Goal: Transaction & Acquisition: Download file/media

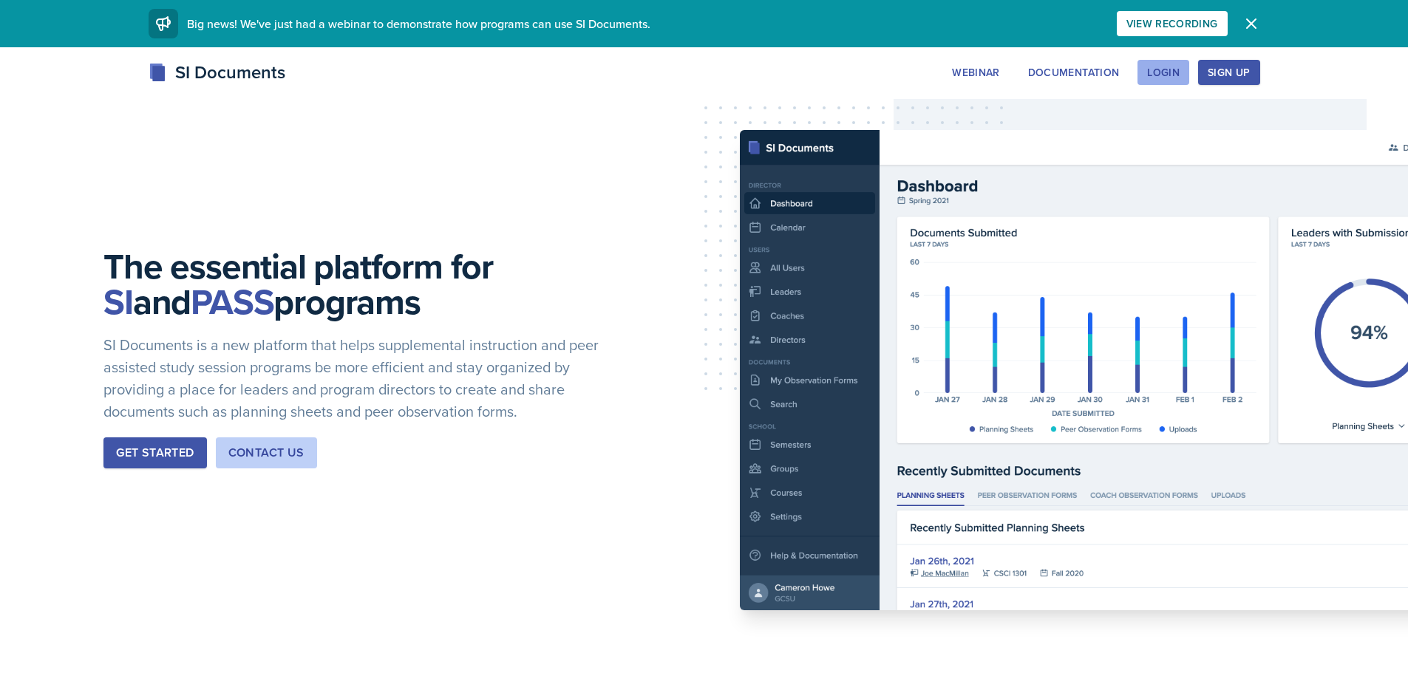
click at [1187, 70] on button "Login" at bounding box center [1163, 72] width 52 height 25
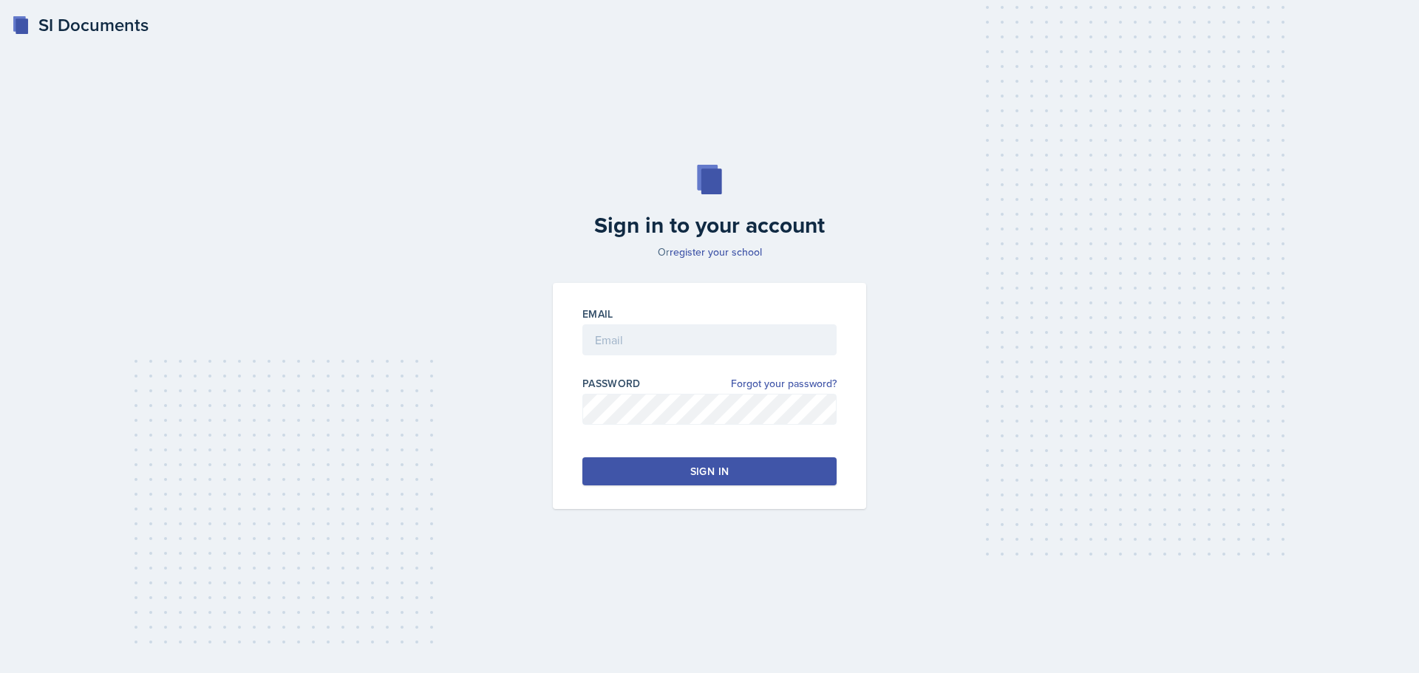
click at [621, 365] on div at bounding box center [709, 362] width 254 height 15
click at [621, 358] on div at bounding box center [709, 362] width 254 height 15
click at [623, 355] on div at bounding box center [709, 362] width 254 height 15
click at [636, 339] on input "email" at bounding box center [709, 339] width 254 height 31
type input "[EMAIL_ADDRESS][DOMAIN_NAME]"
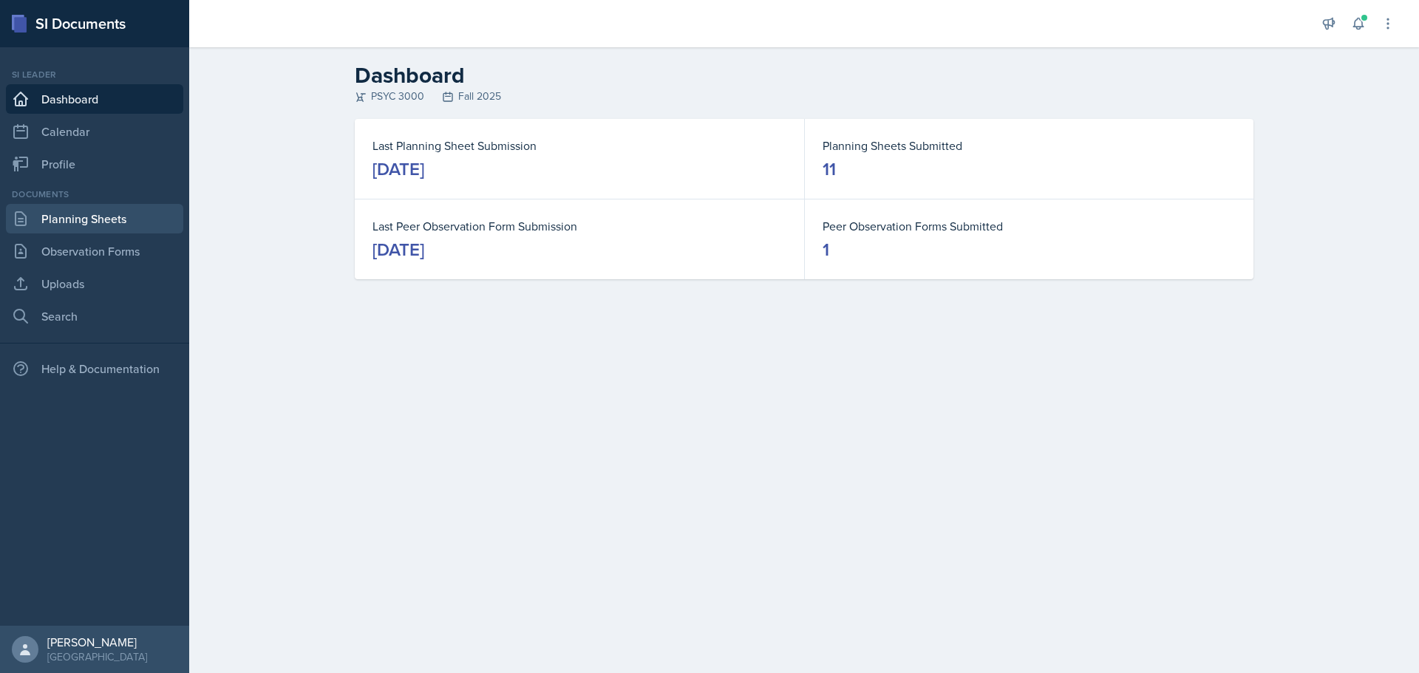
click at [146, 205] on link "Planning Sheets" at bounding box center [94, 219] width 177 height 30
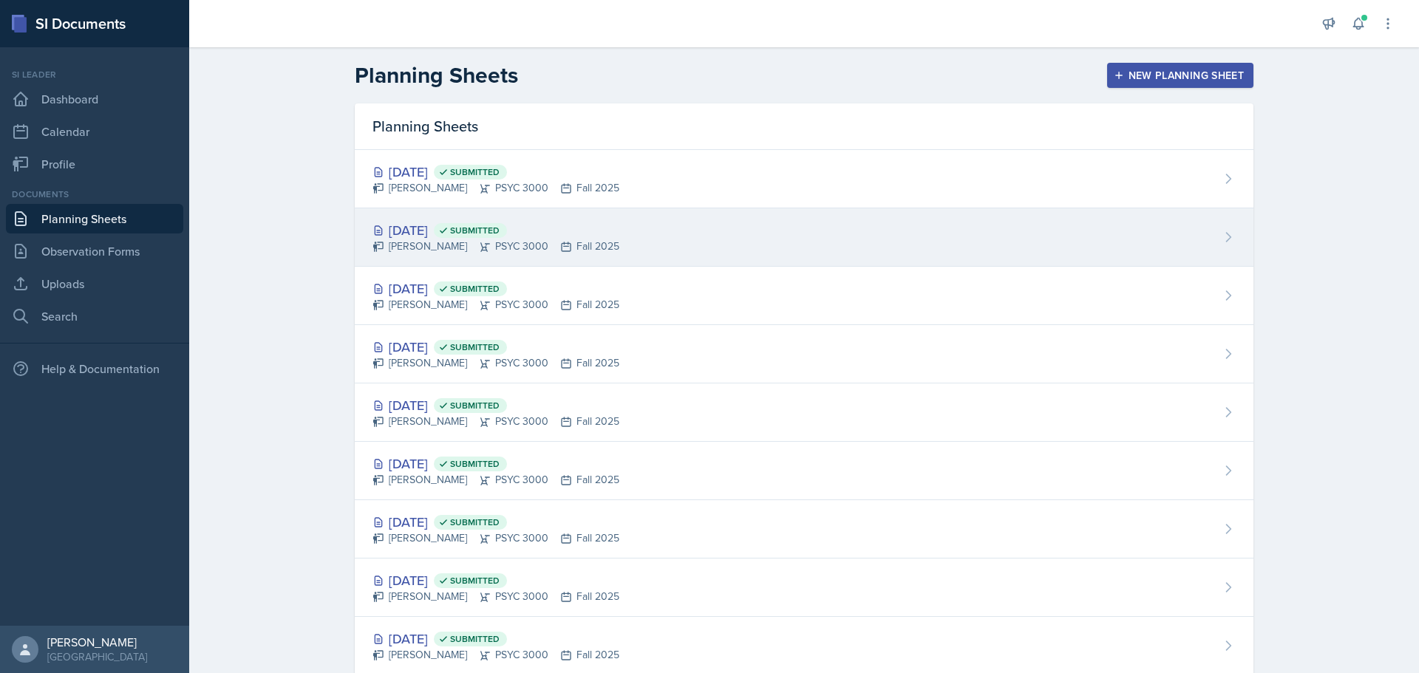
click at [500, 236] on span "Submitted" at bounding box center [475, 231] width 50 height 12
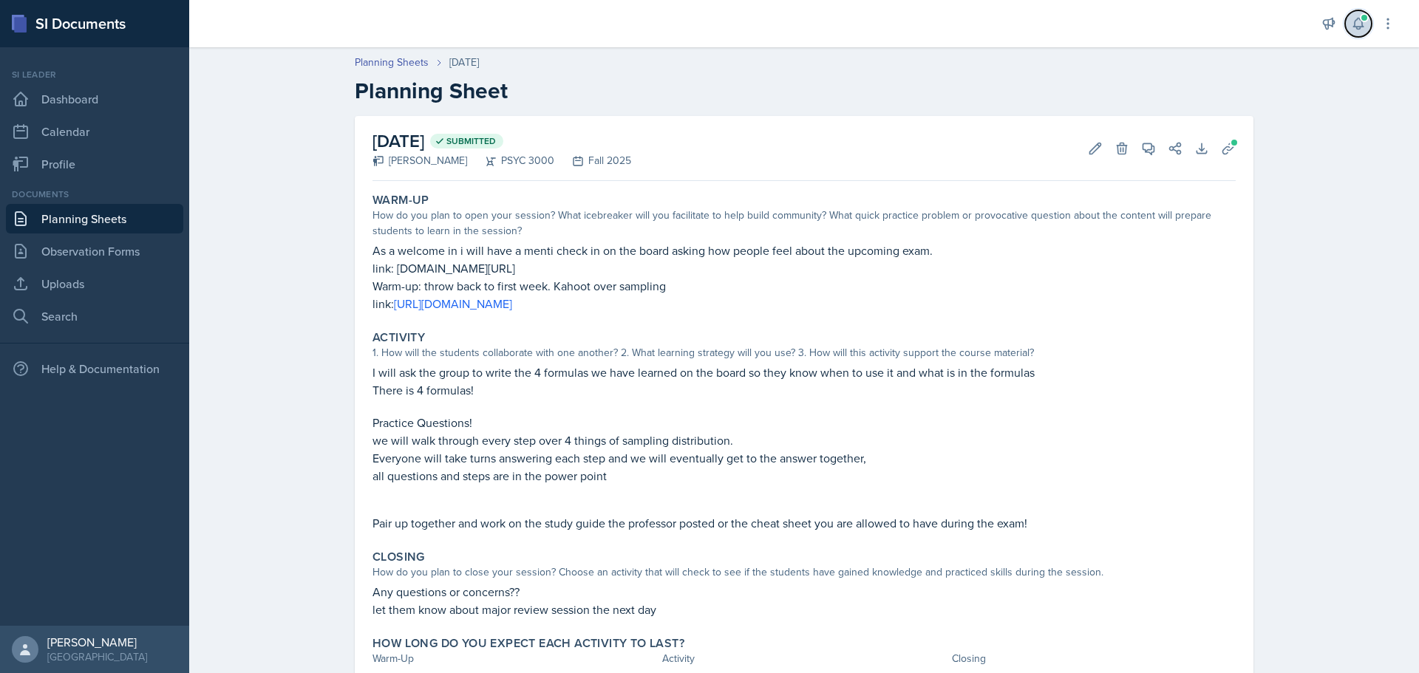
click at [1358, 28] on icon at bounding box center [1358, 23] width 15 height 15
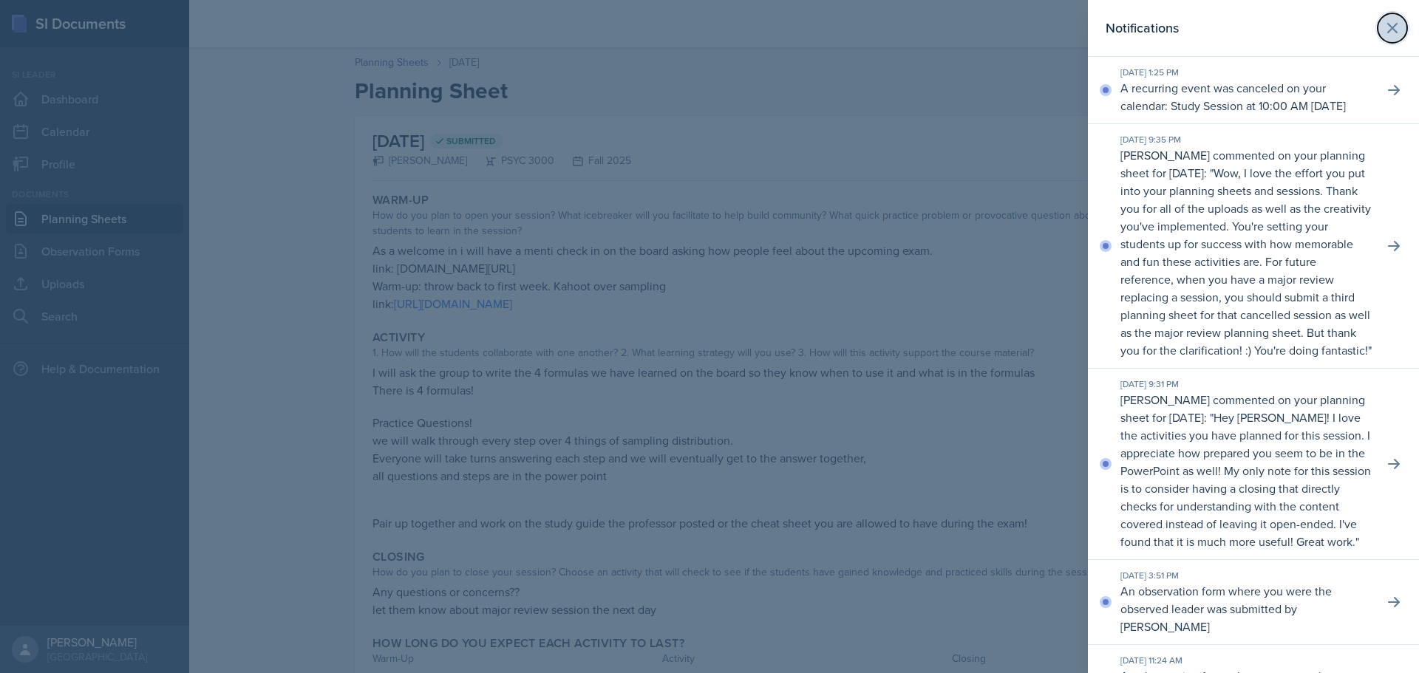
click at [1390, 28] on button at bounding box center [1392, 28] width 30 height 30
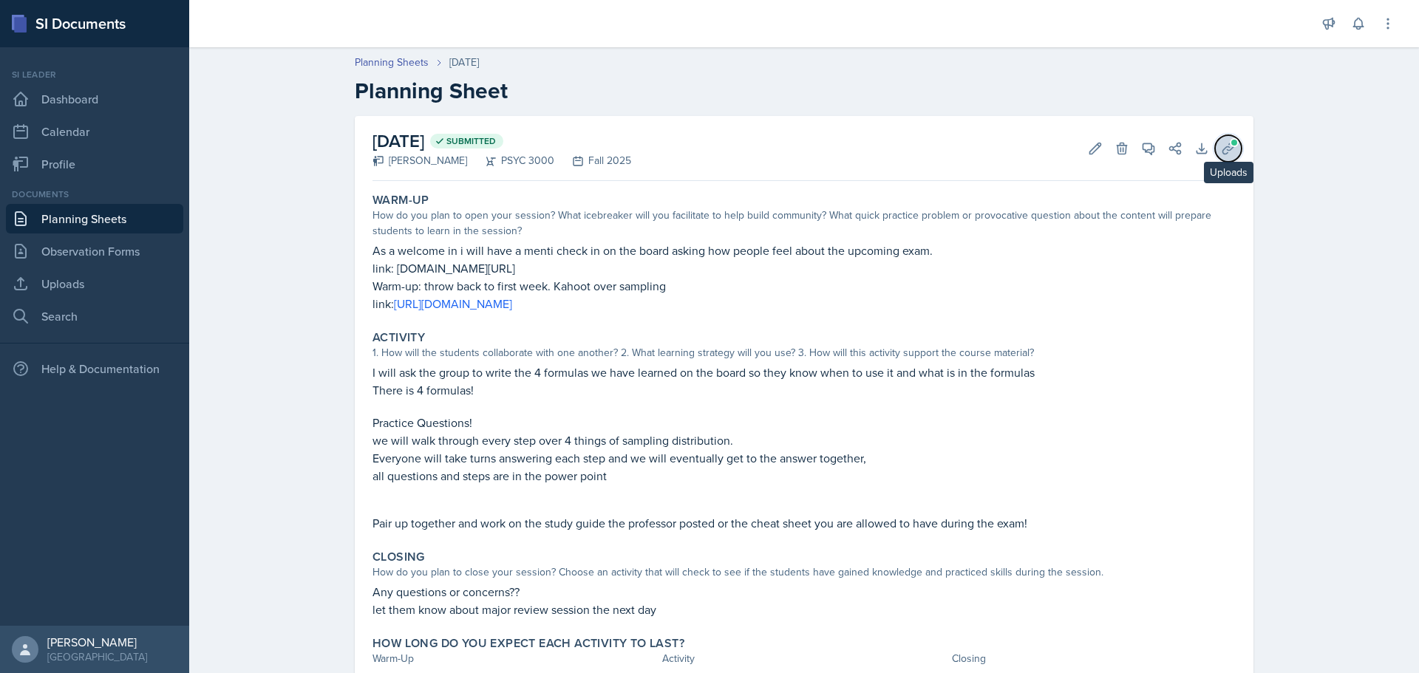
click at [1215, 146] on button "Uploads" at bounding box center [1228, 148] width 27 height 27
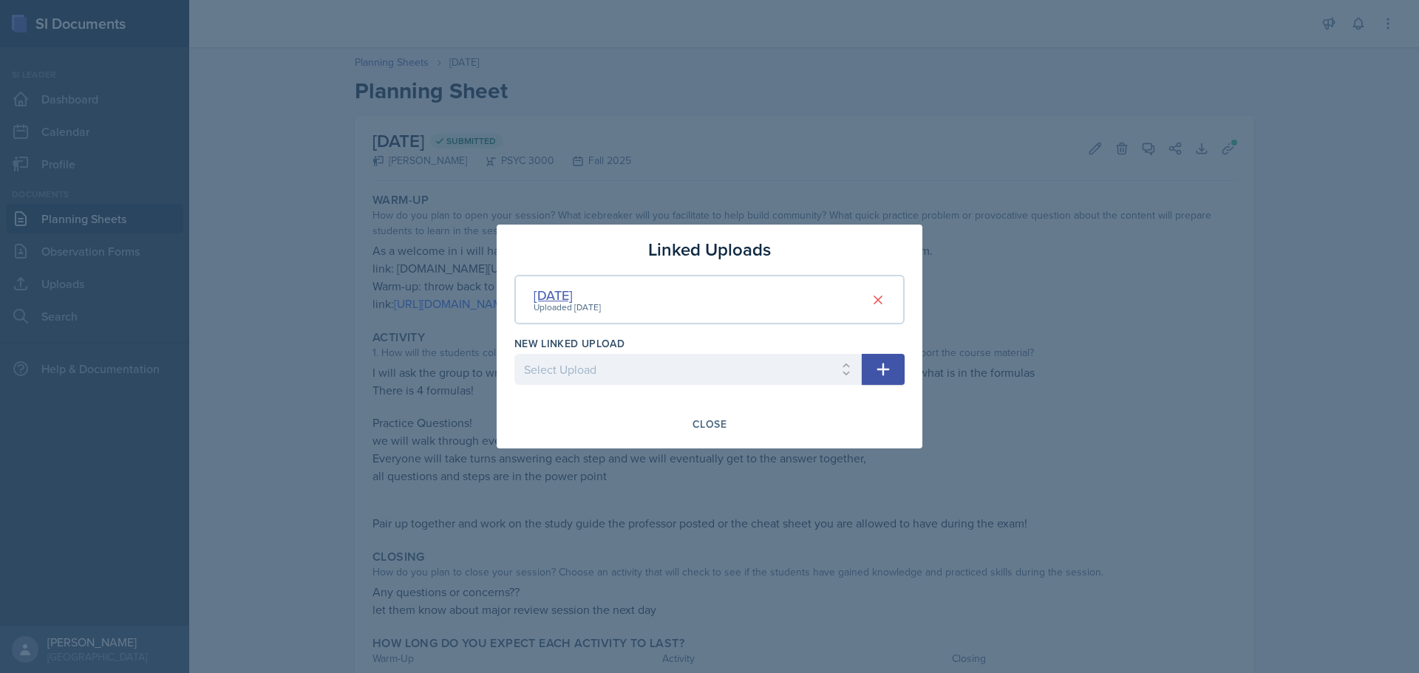
click at [601, 300] on div "[DATE]" at bounding box center [567, 295] width 67 height 20
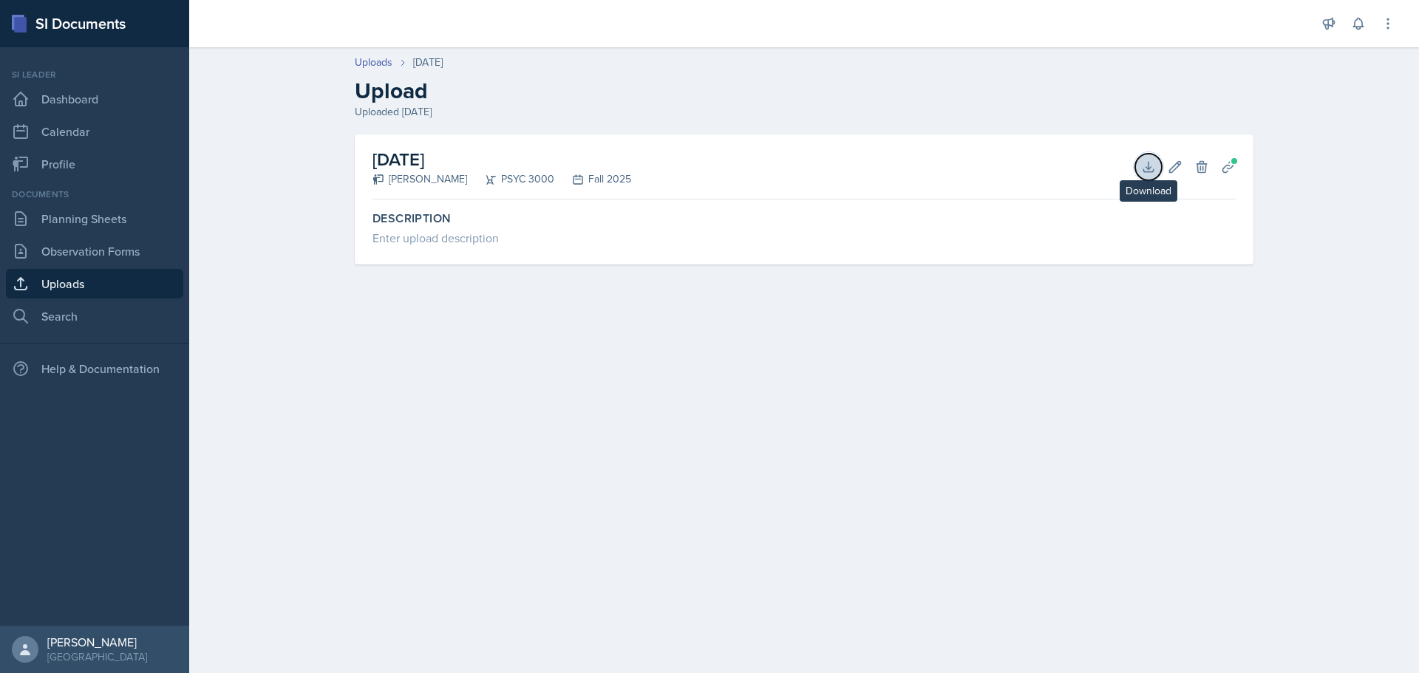
click at [1153, 166] on icon at bounding box center [1148, 167] width 15 height 15
click at [51, 228] on link "Planning Sheets" at bounding box center [94, 219] width 177 height 30
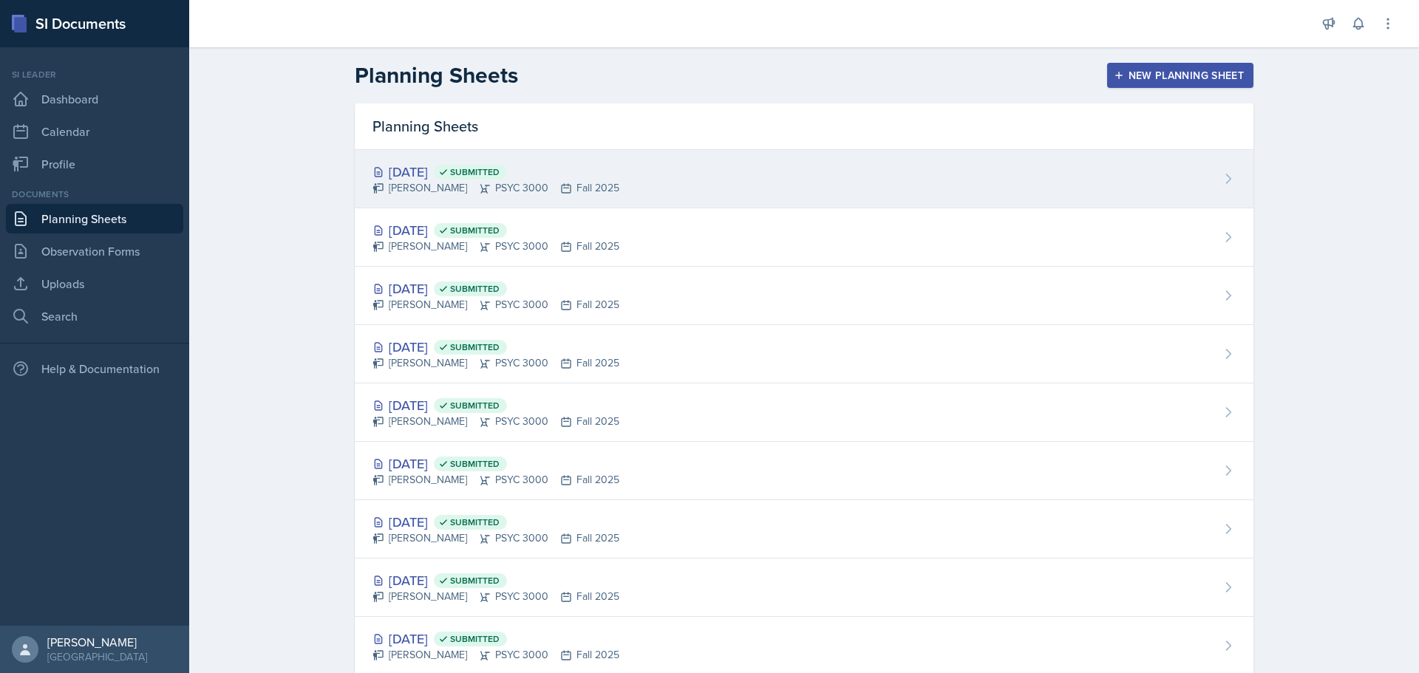
click at [537, 185] on div "[PERSON_NAME] PSYC 3000 Fall 2025" at bounding box center [495, 188] width 247 height 16
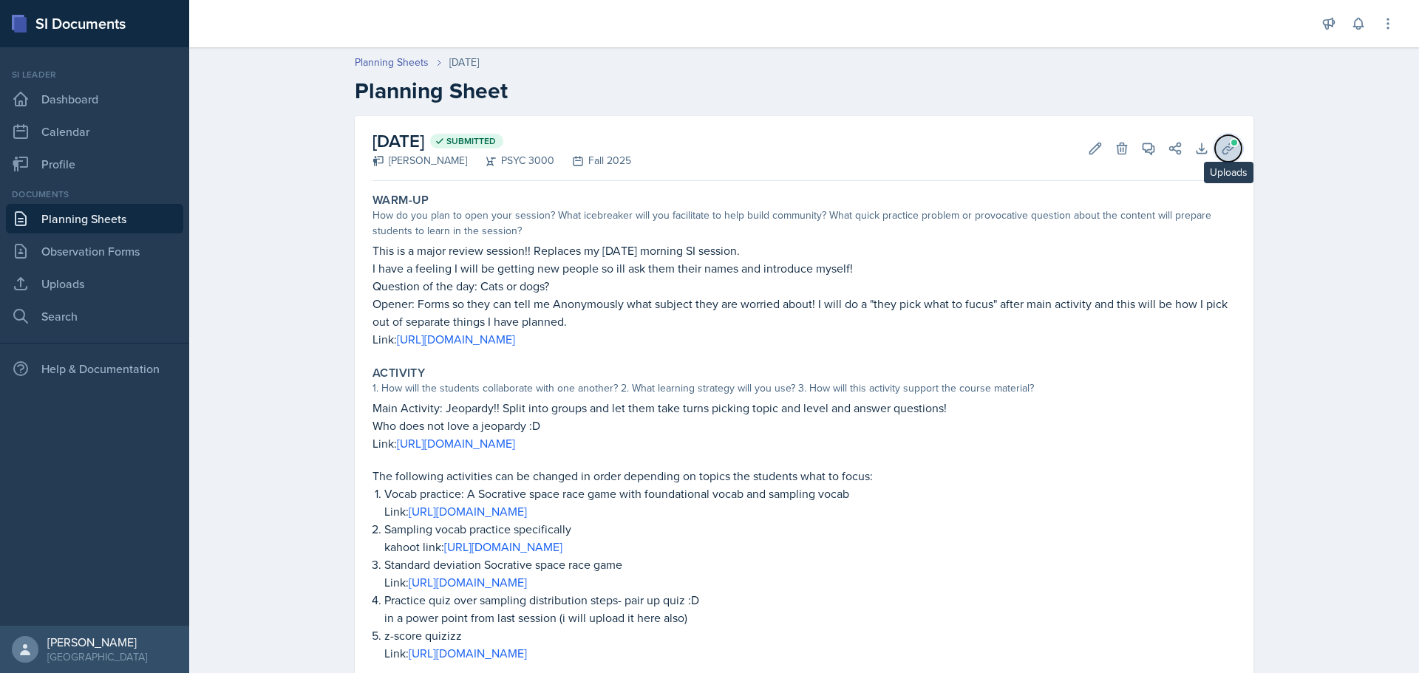
click at [1230, 149] on button "Uploads" at bounding box center [1228, 148] width 27 height 27
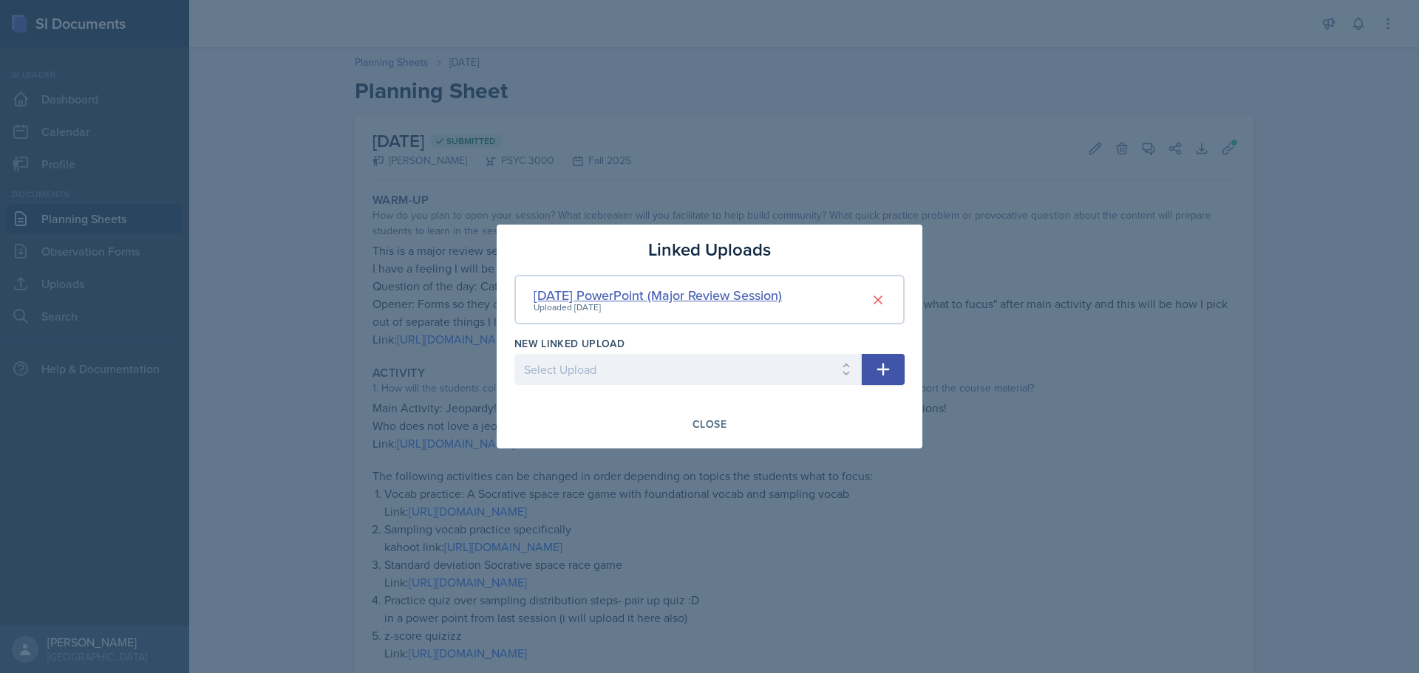
click at [709, 303] on div "[DATE] PowerPoint (Major Review Session)" at bounding box center [658, 295] width 248 height 20
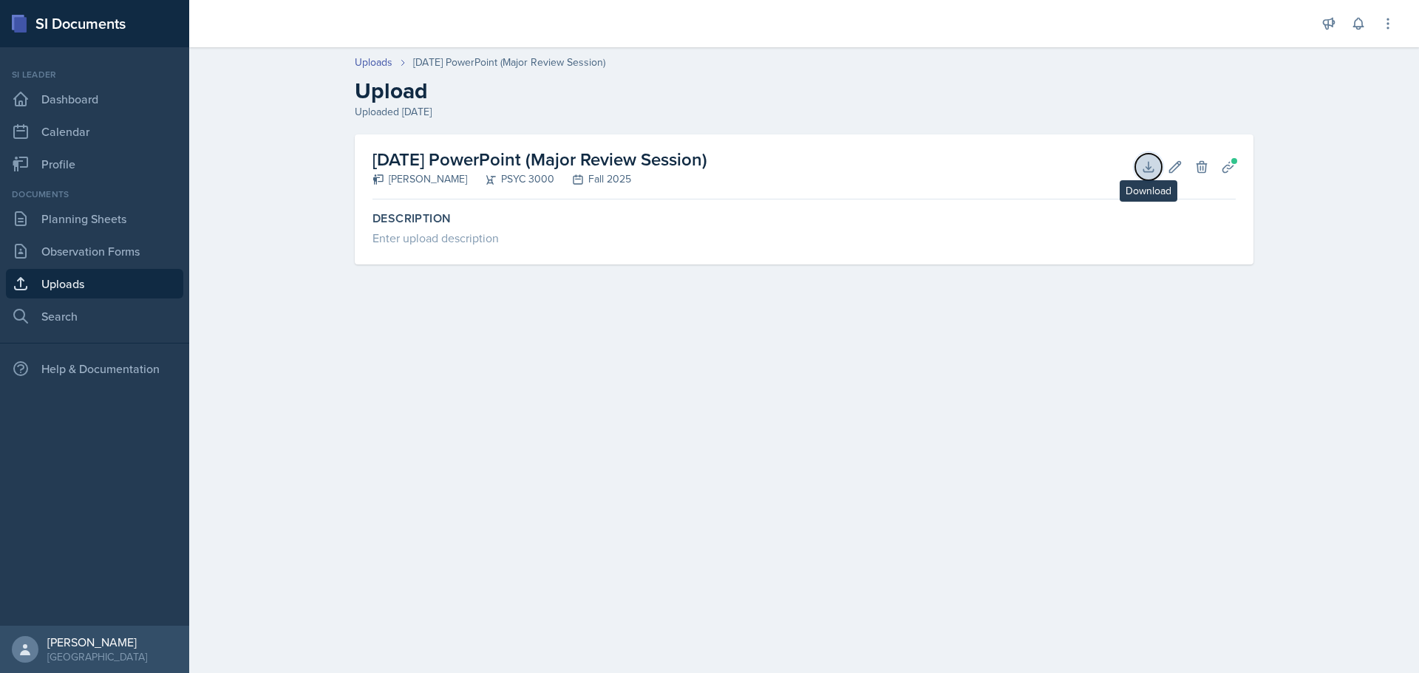
click at [1140, 169] on button "Download" at bounding box center [1148, 167] width 27 height 27
click at [61, 236] on link "Observation Forms" at bounding box center [94, 251] width 177 height 30
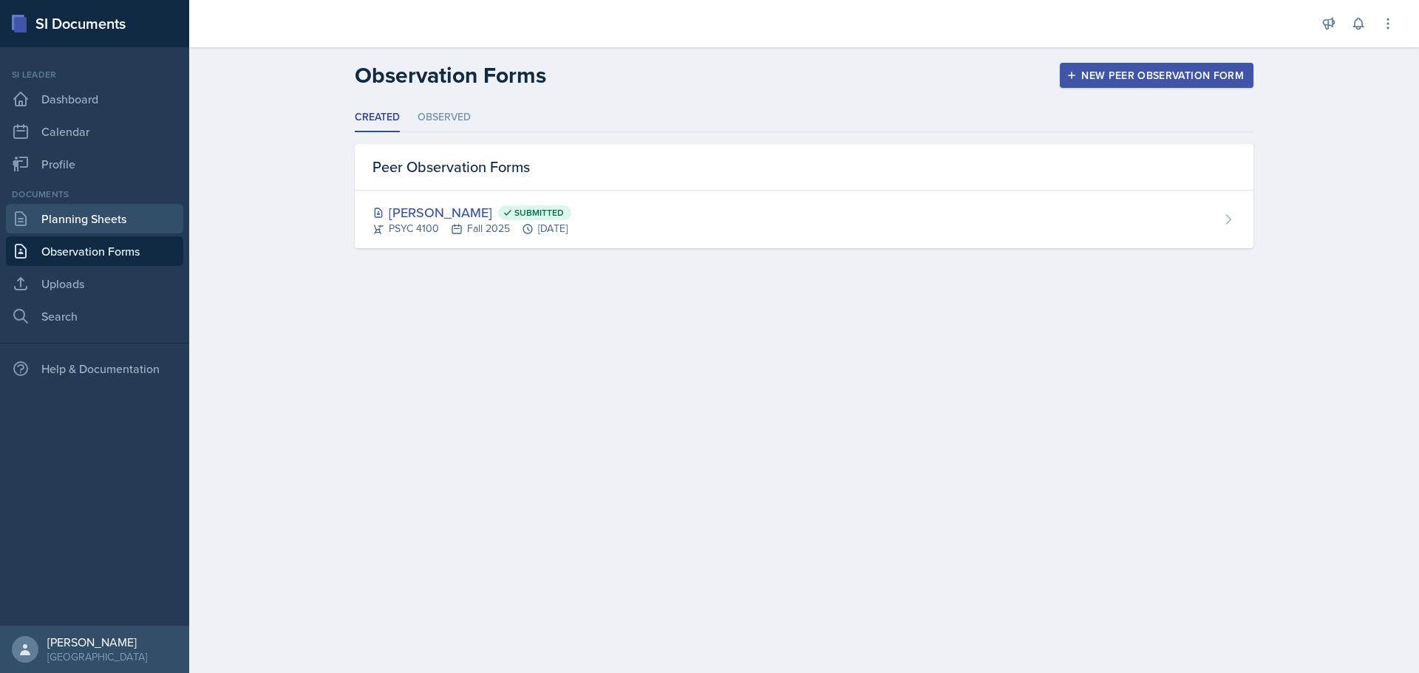
click at [61, 228] on link "Planning Sheets" at bounding box center [94, 219] width 177 height 30
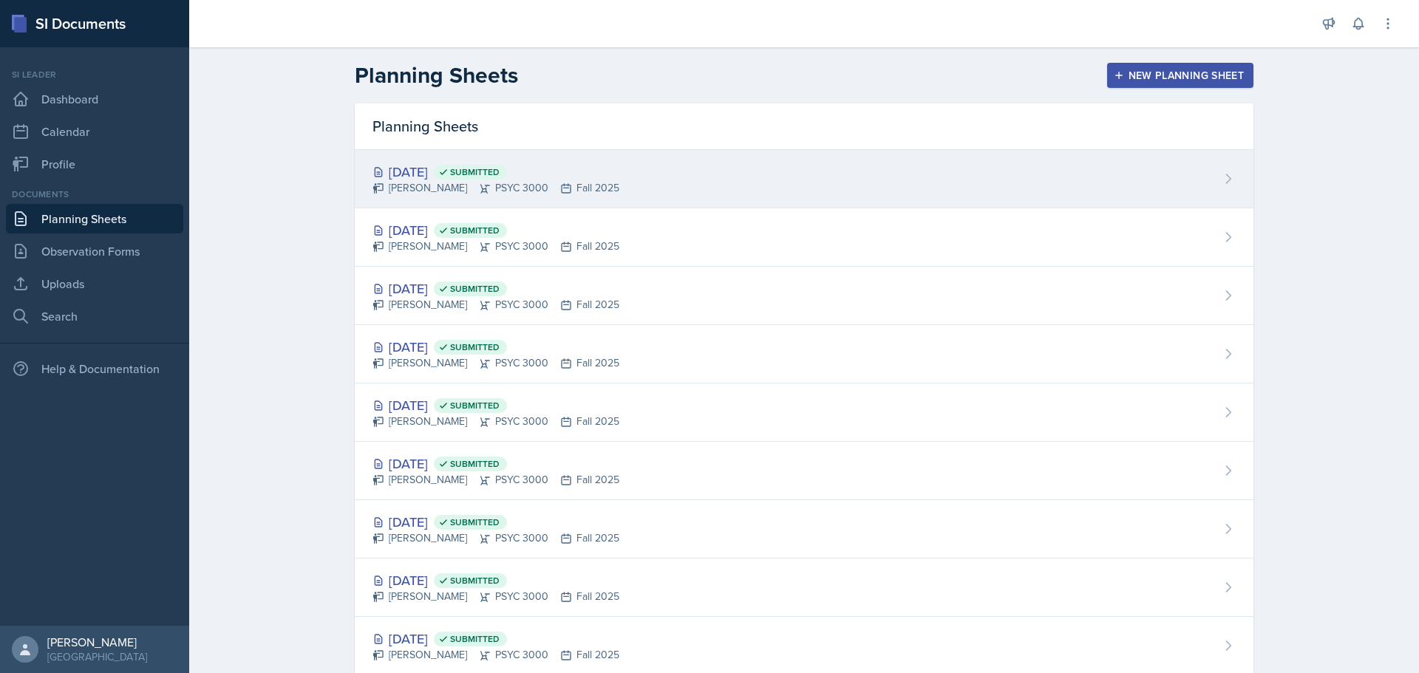
click at [489, 179] on span "Submitted" at bounding box center [470, 172] width 73 height 15
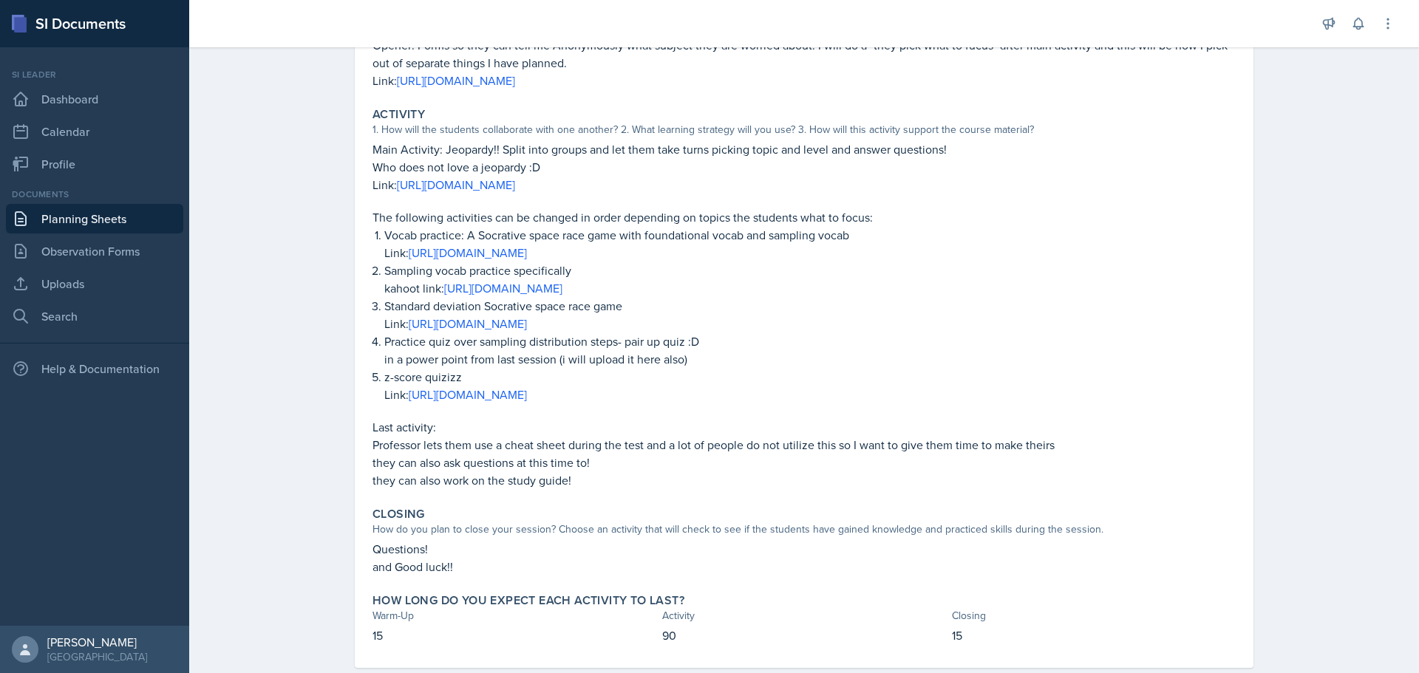
scroll to position [289, 0]
